Goal: Task Accomplishment & Management: Complete application form

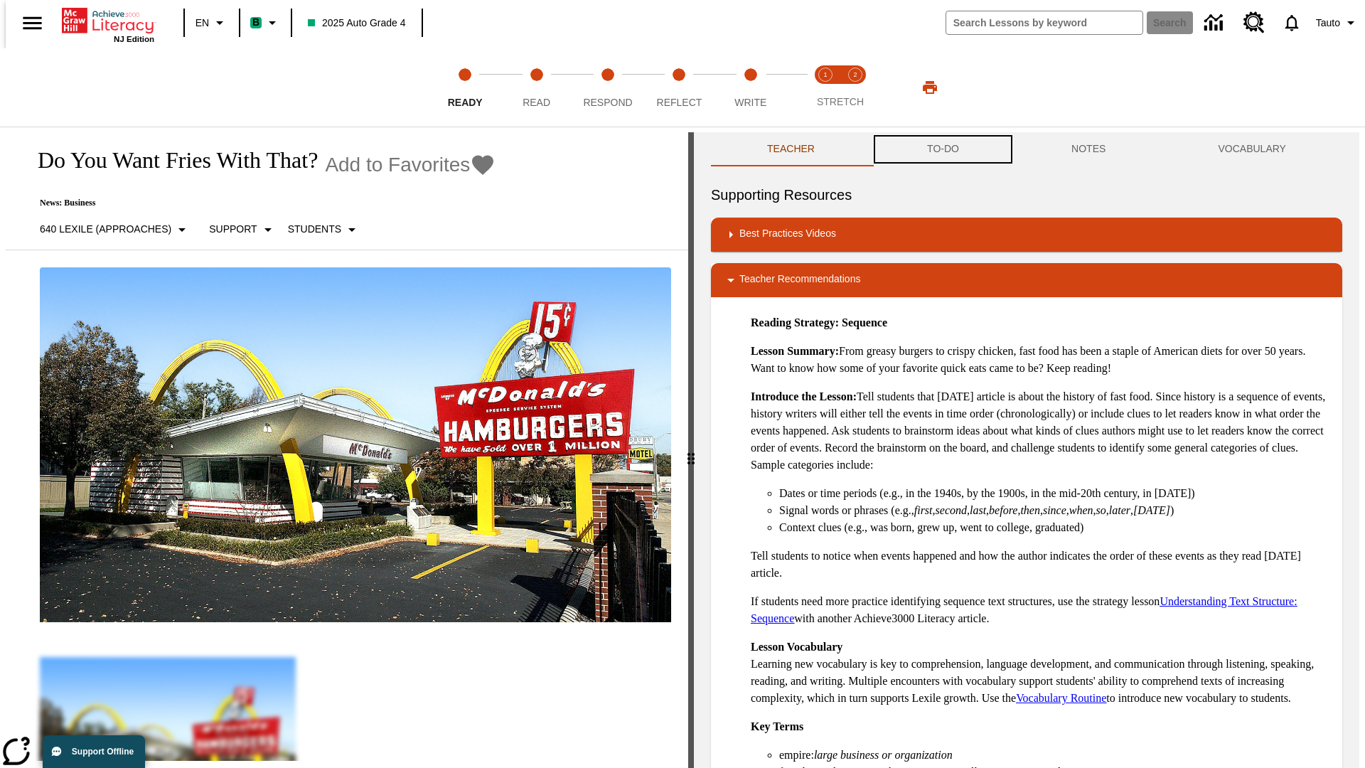
click at [942, 149] on button "TO-DO" at bounding box center [943, 149] width 144 height 34
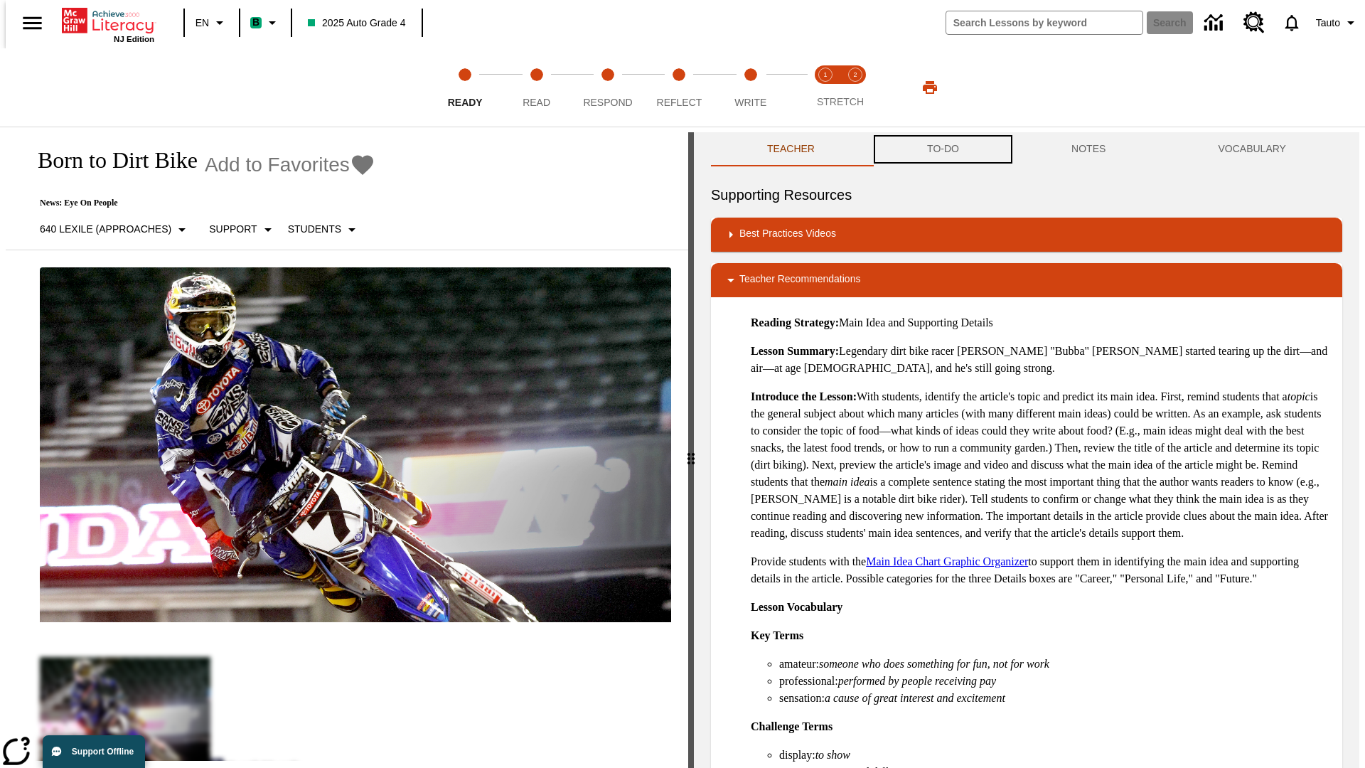
click at [942, 149] on button "TO-DO" at bounding box center [943, 149] width 144 height 34
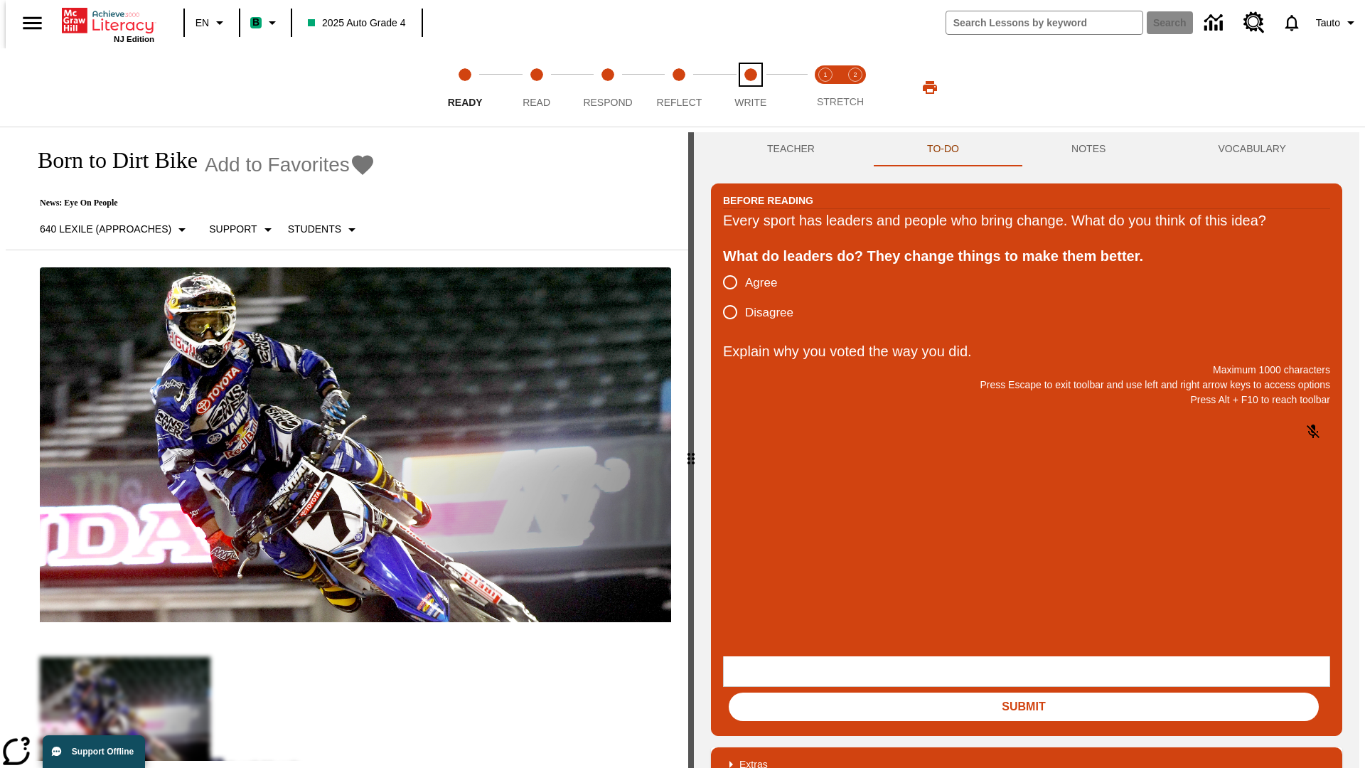
click at [750, 87] on span "Write" at bounding box center [750, 97] width 32 height 26
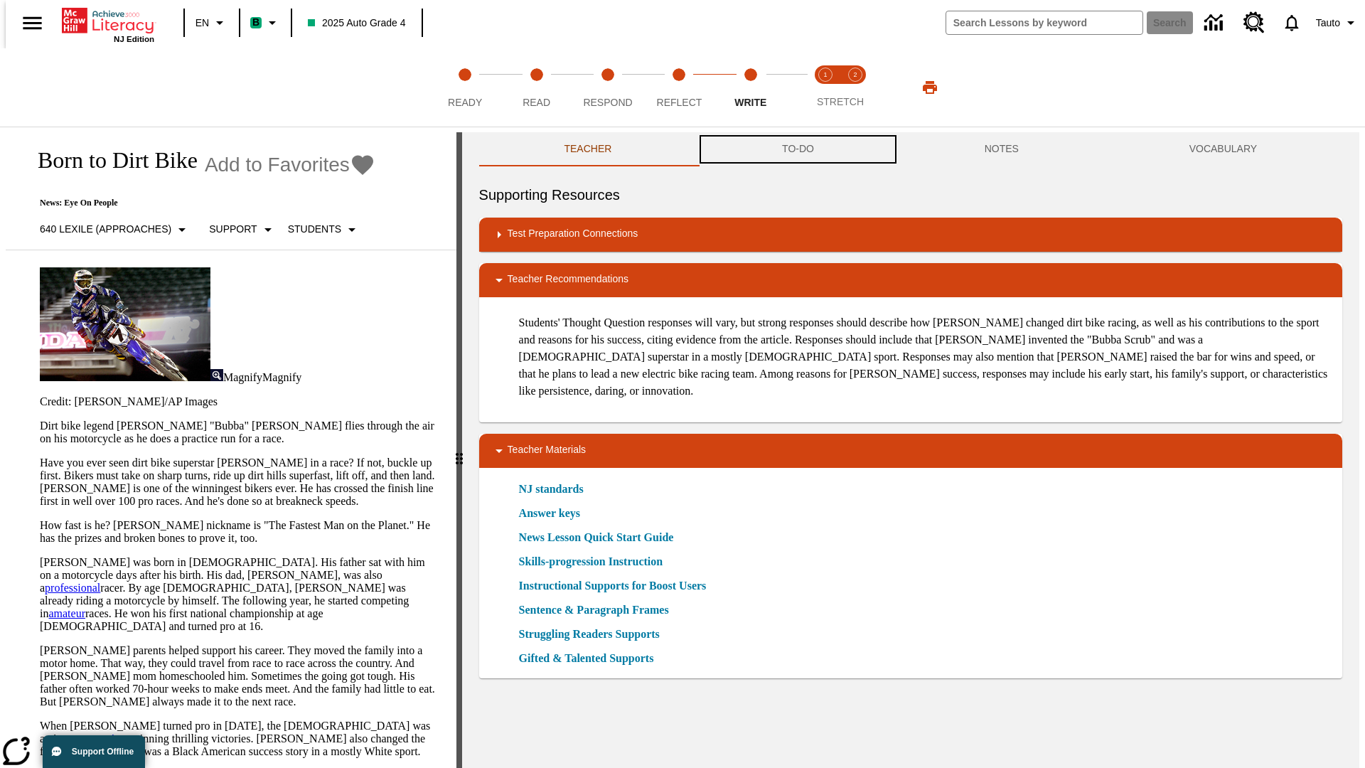
scroll to position [1, 0]
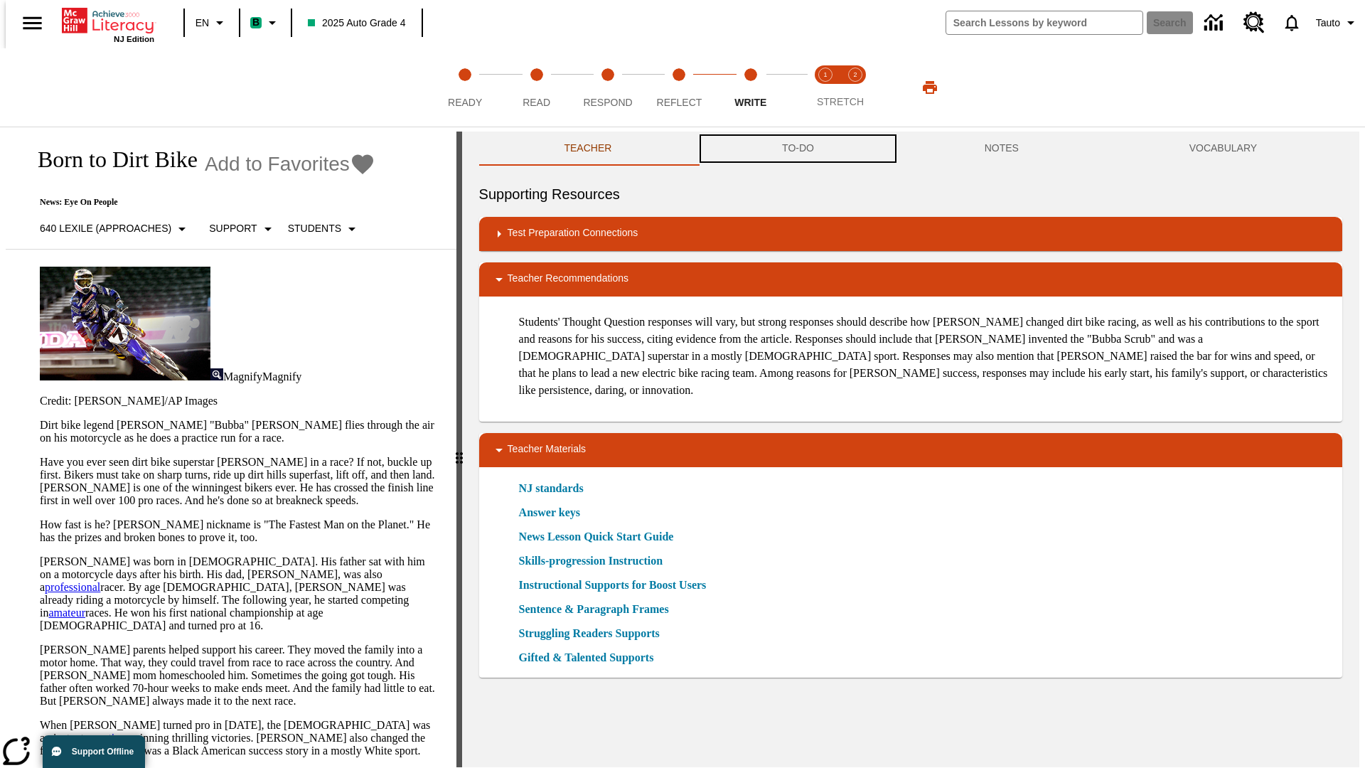
click at [797, 149] on button "TO-DO" at bounding box center [798, 149] width 203 height 34
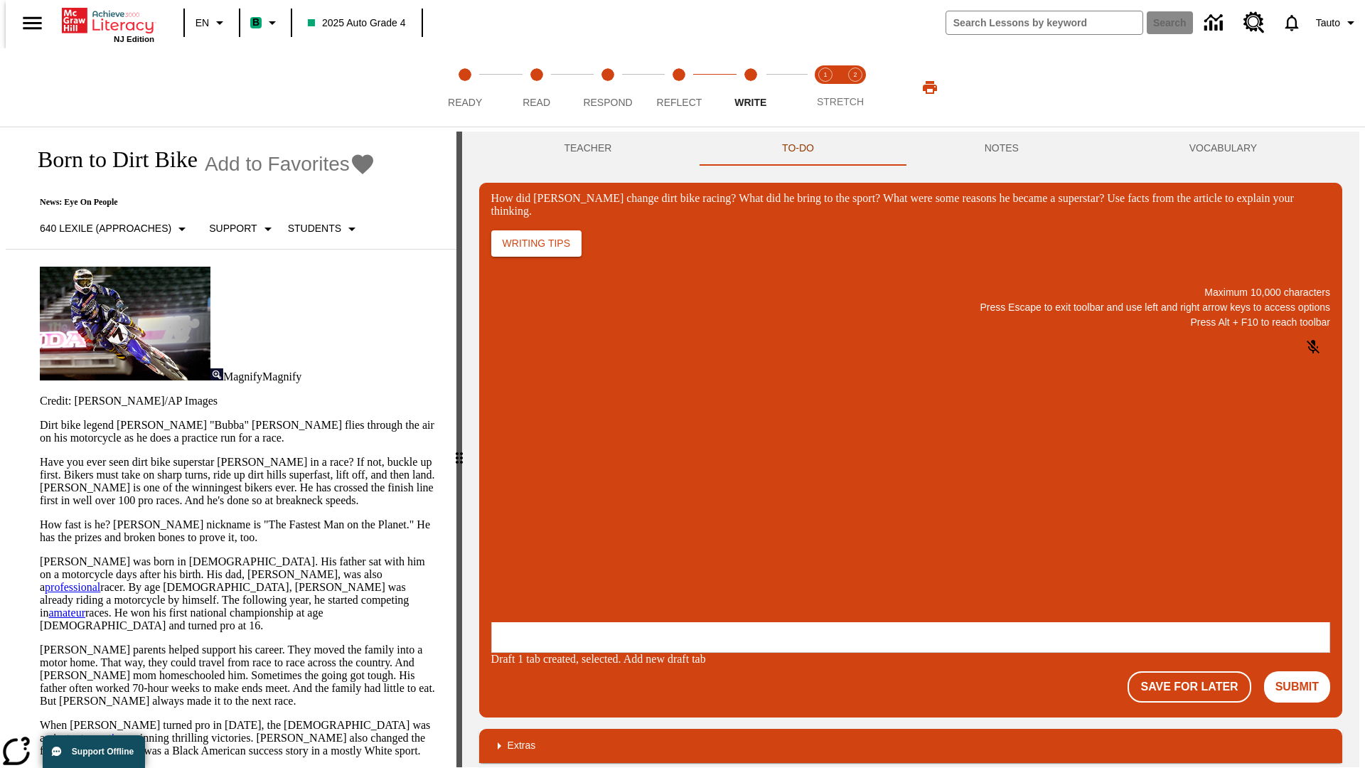
scroll to position [0, 0]
click at [1197, 671] on button "Save For Later" at bounding box center [1188, 686] width 123 height 31
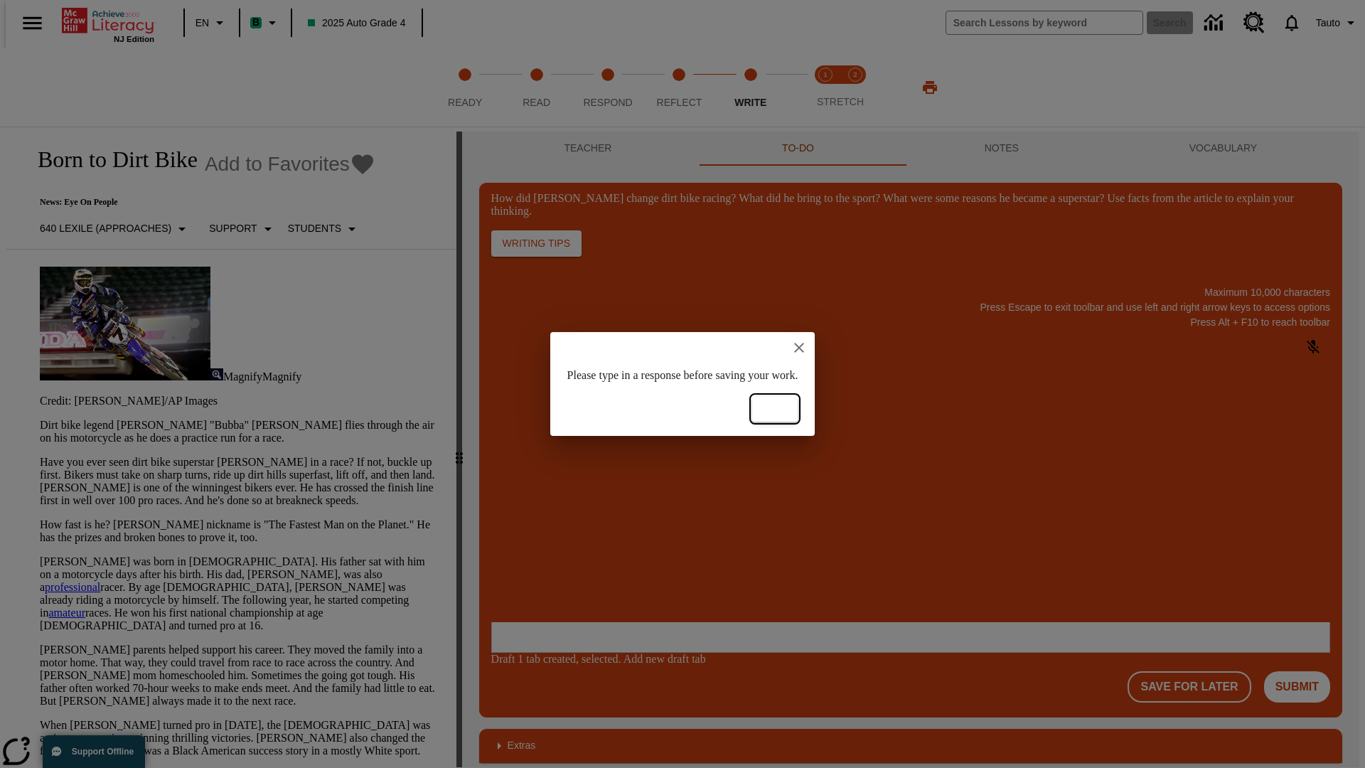
click at [798, 409] on button "Ok" at bounding box center [774, 409] width 45 height 26
click at [698, 531] on p "How did Stewart change dirt bike racing? What did he bring to the sport? What w…" at bounding box center [597, 529] width 202 height 13
